Goal: Register for event/course

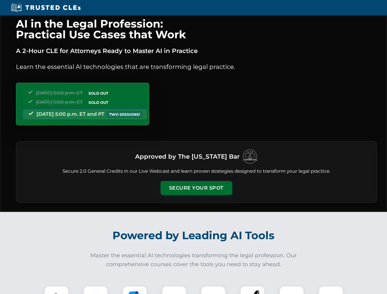
click at [196, 188] on button "Secure Your Spot" at bounding box center [197, 188] width 72 height 14
click at [56, 290] on img at bounding box center [57, 299] width 18 height 18
click at [96, 290] on div at bounding box center [95, 298] width 25 height 25
